Goal: Navigation & Orientation: Find specific page/section

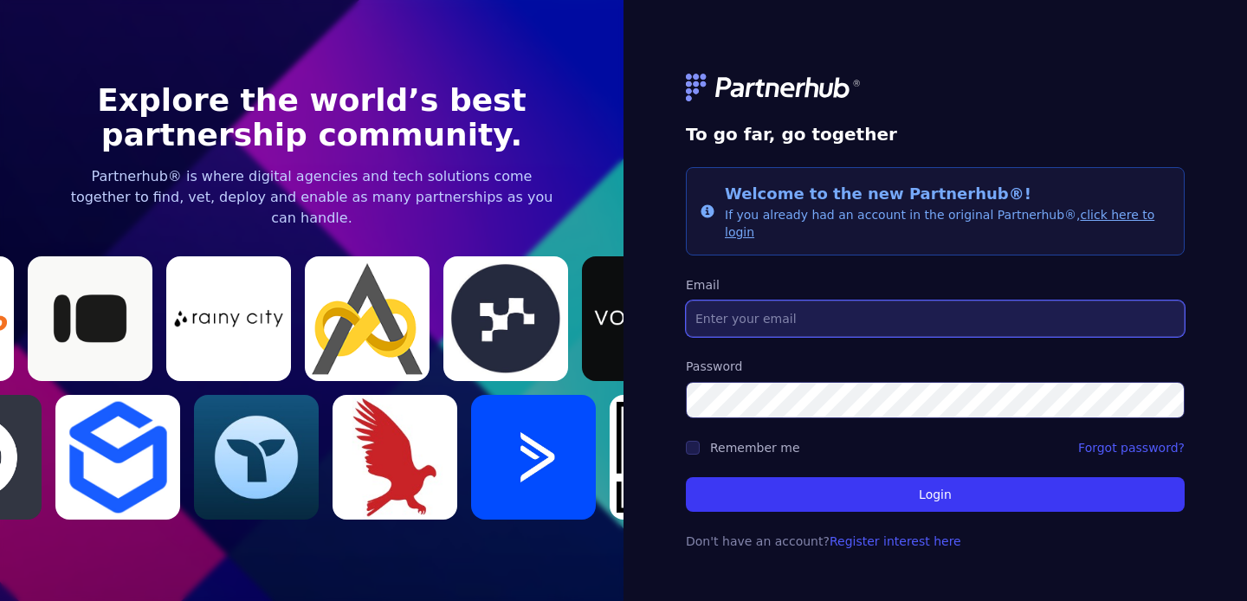
click at [865, 318] on input "Email" at bounding box center [935, 318] width 499 height 36
click at [0, 600] on com-1password-button at bounding box center [0, 601] width 0 height 0
type input "[PERSON_NAME][EMAIL_ADDRESS][DOMAIN_NAME]"
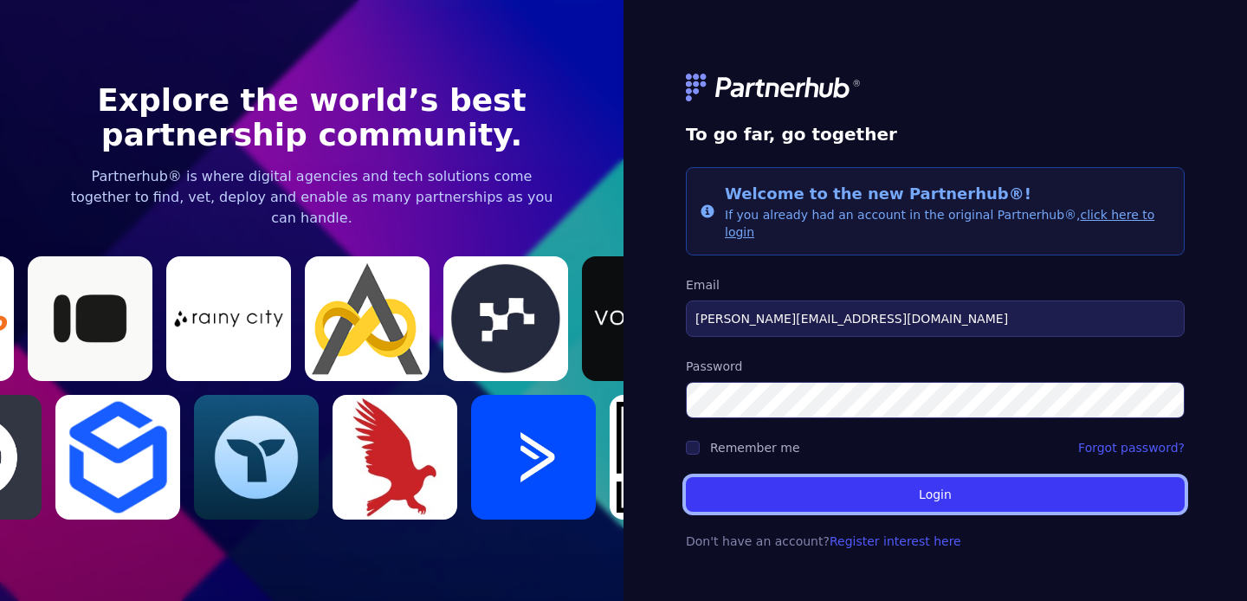
click at [883, 484] on button "Login" at bounding box center [935, 494] width 499 height 35
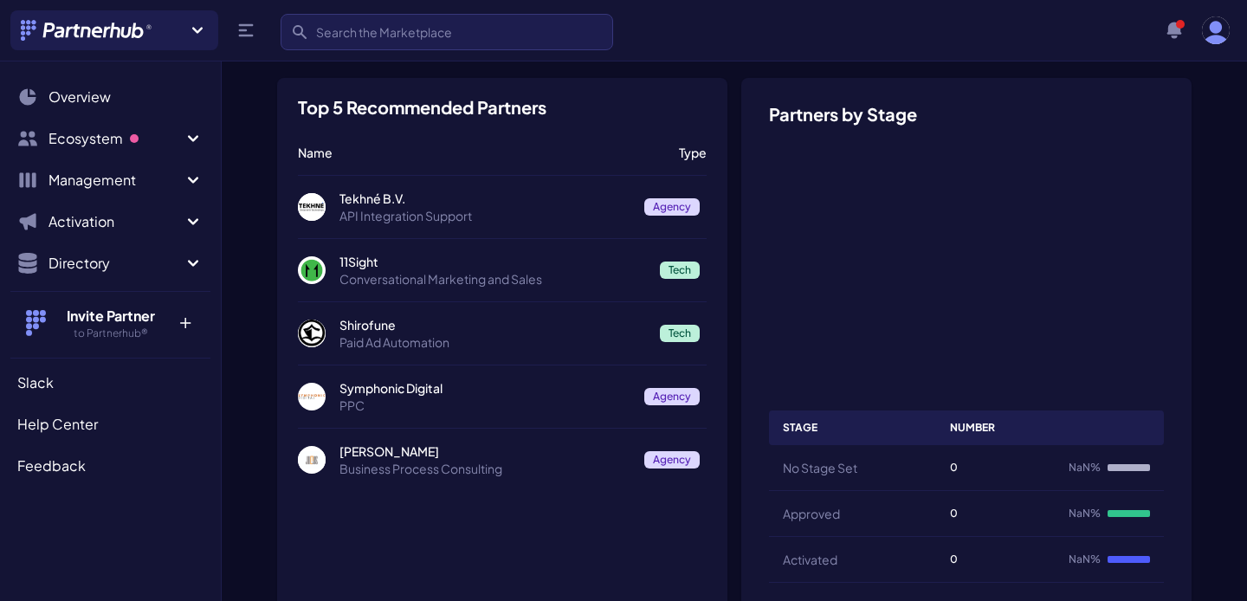
scroll to position [388, 0]
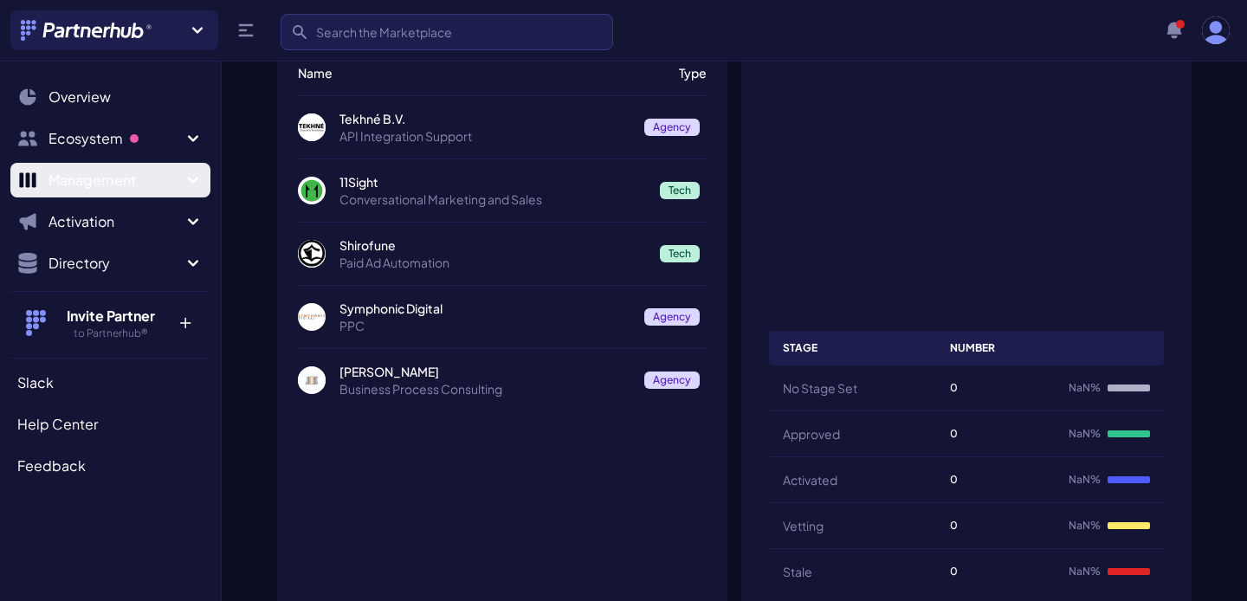
click at [100, 173] on span "Management" at bounding box center [115, 180] width 134 height 21
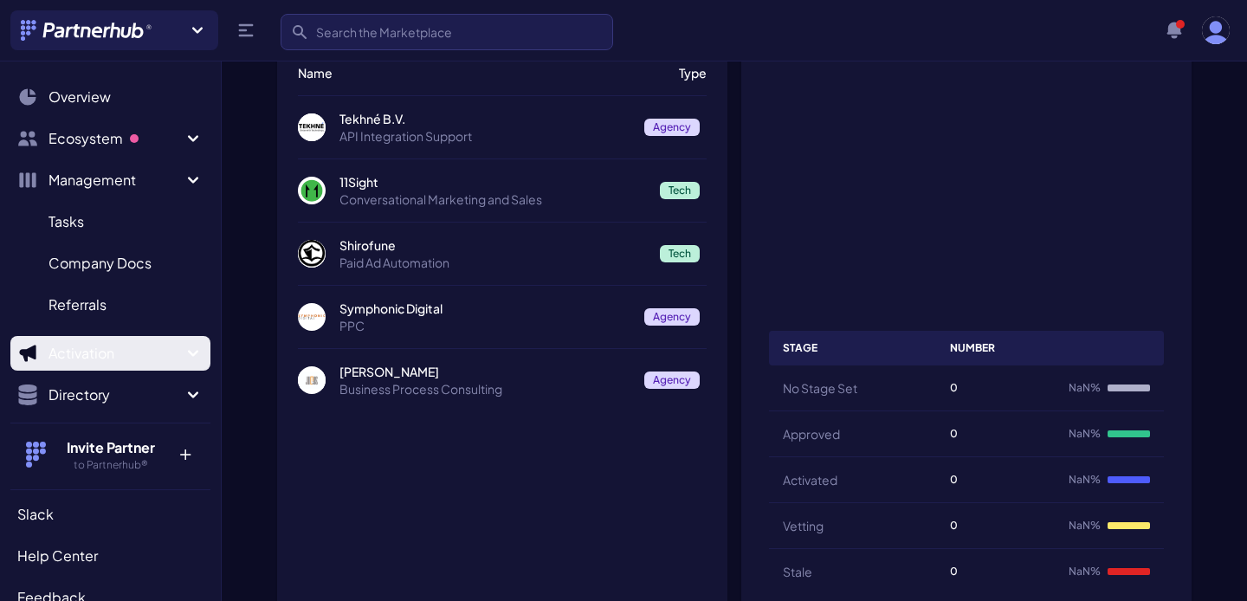
click at [100, 353] on span "Activation" at bounding box center [115, 353] width 134 height 21
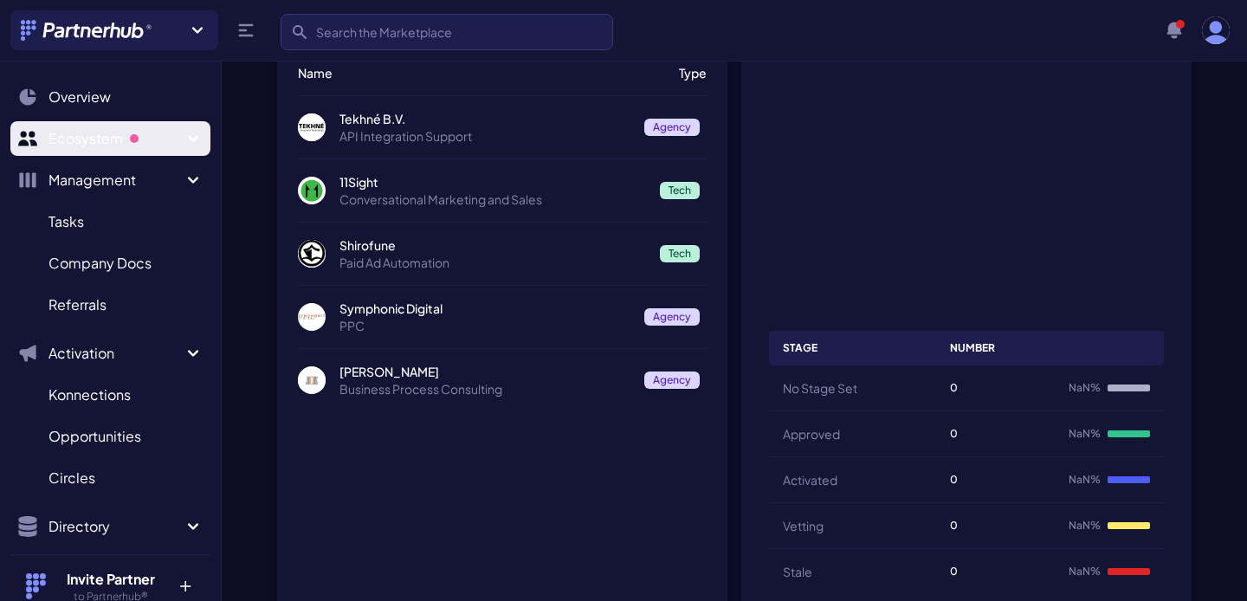
click at [112, 140] on span "Ecosystem" at bounding box center [115, 138] width 134 height 21
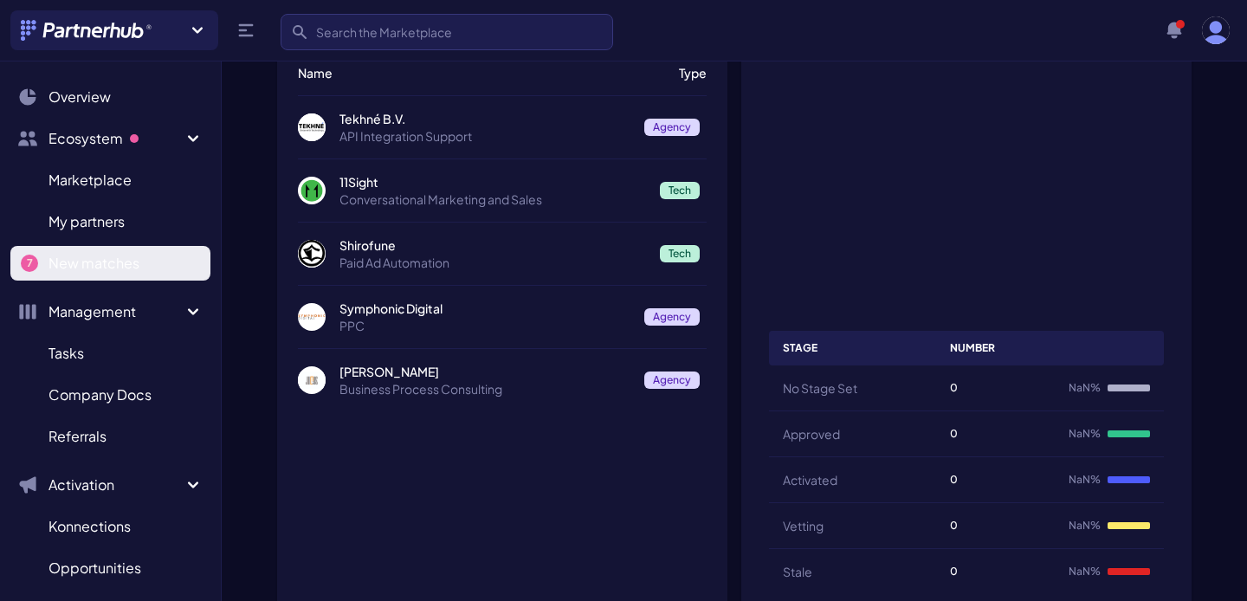
click at [84, 261] on span "New matches" at bounding box center [93, 263] width 91 height 21
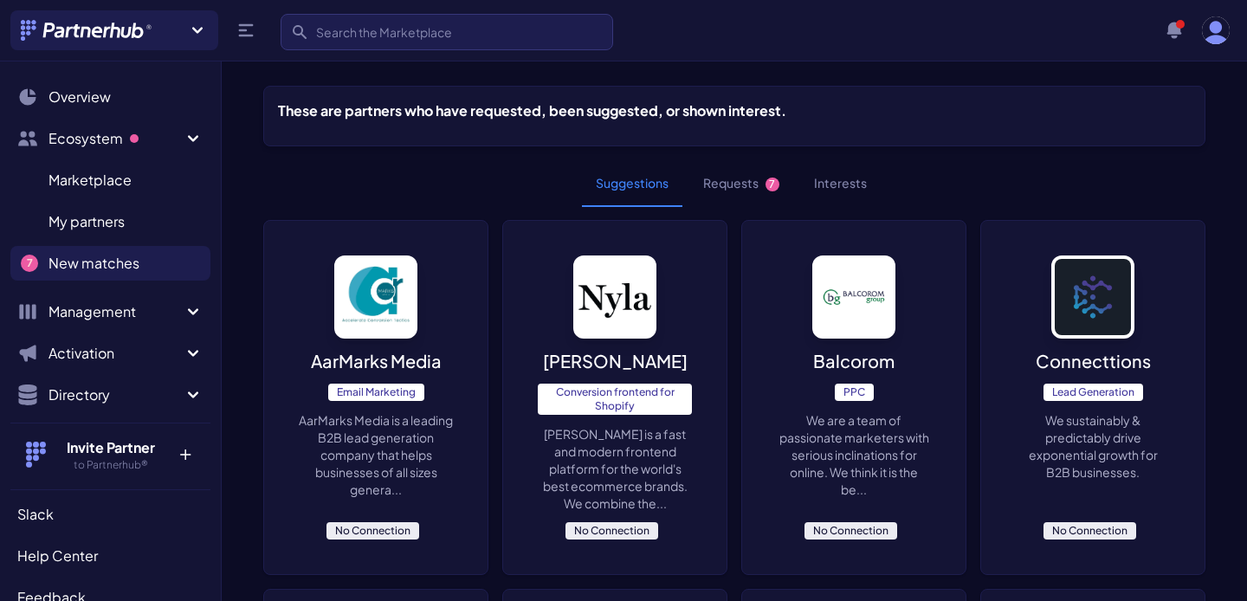
scroll to position [10, 0]
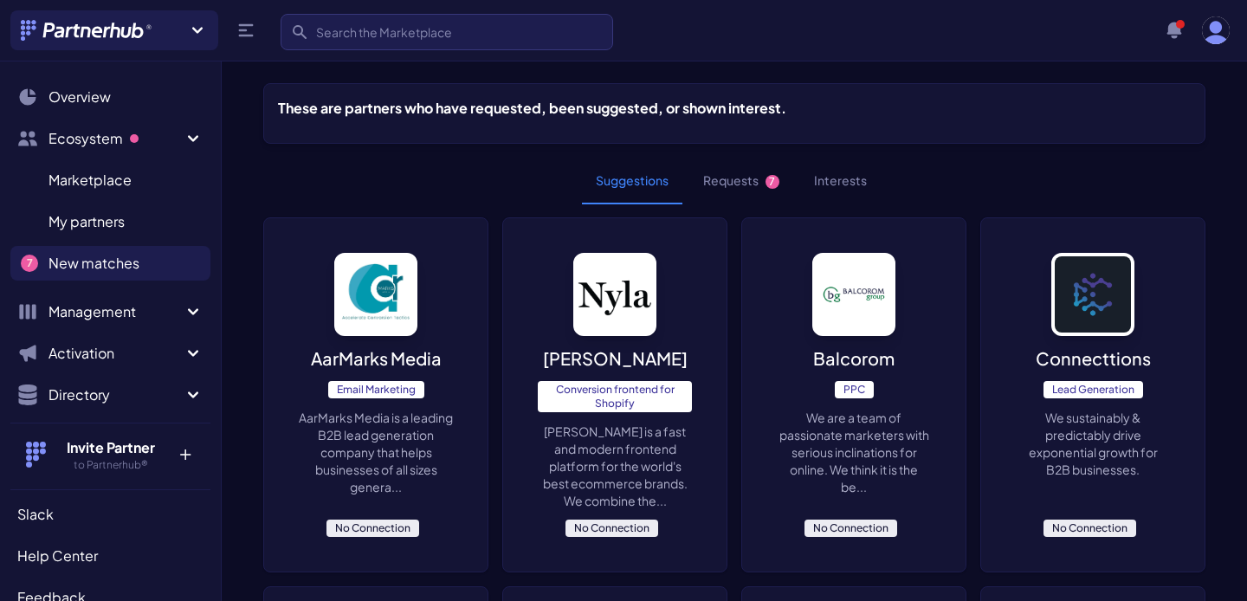
click at [745, 178] on button "Requests 7" at bounding box center [741, 181] width 104 height 47
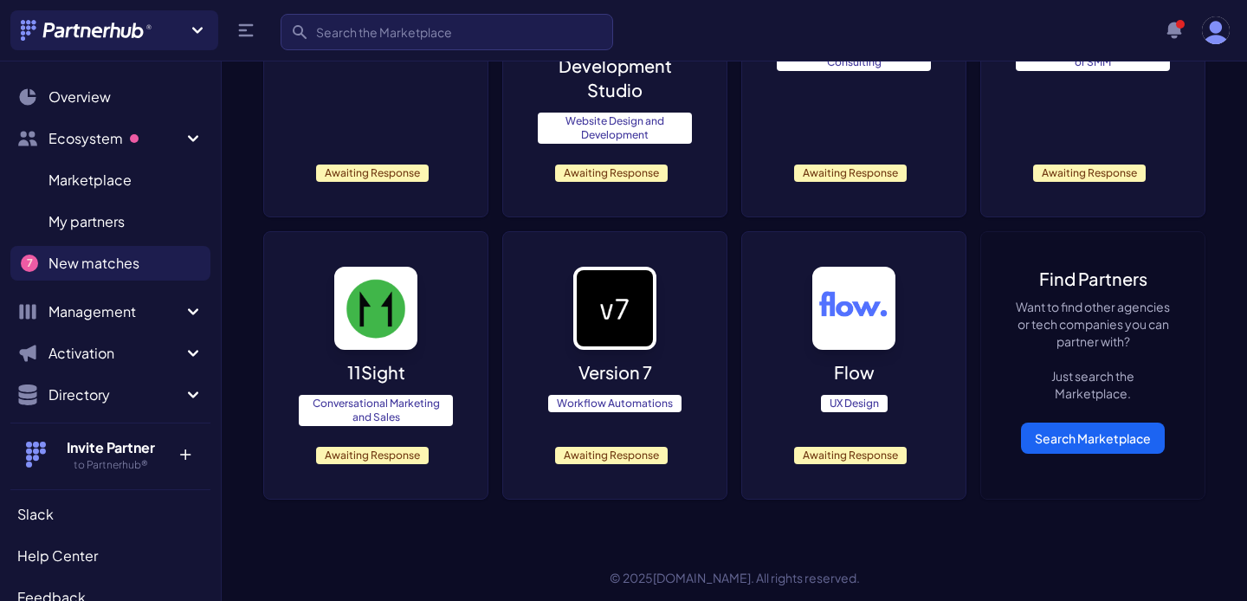
scroll to position [354, 0]
